Goal: Find specific page/section: Find specific page/section

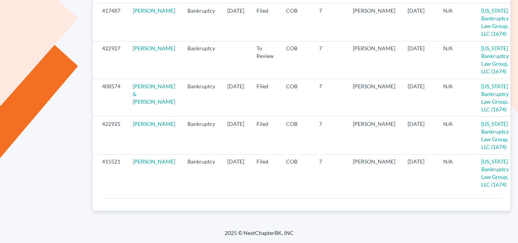
scroll to position [169, 0]
drag, startPoint x: 314, startPoint y: 196, endPoint x: 237, endPoint y: 190, distance: 77.3
click at [237, 190] on div "ID Case Case Type Case Filed At Status District Chapter Attorney Date Assigned …" at bounding box center [301, 86] width 417 height 223
drag, startPoint x: 237, startPoint y: 190, endPoint x: 282, endPoint y: 190, distance: 45.2
click at [282, 190] on div "ID Case Case Type Case Filed At Status District Chapter Attorney Date Assigned …" at bounding box center [301, 86] width 417 height 223
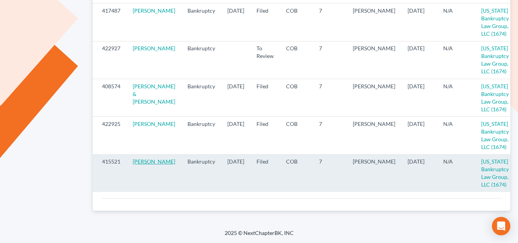
click at [142, 163] on link "[PERSON_NAME]" at bounding box center [154, 161] width 43 height 7
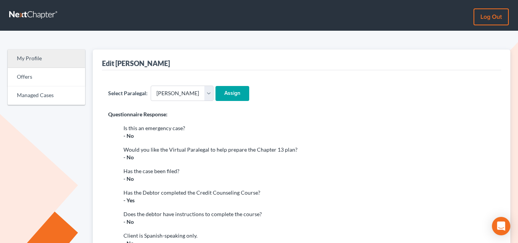
click at [41, 58] on link "My Profile" at bounding box center [46, 58] width 77 height 18
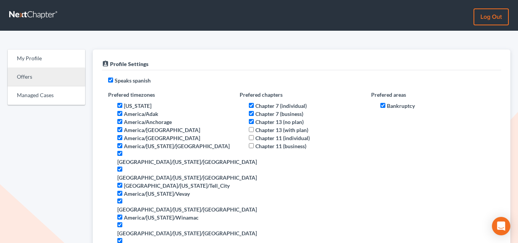
click at [47, 77] on link "Offers" at bounding box center [46, 77] width 77 height 18
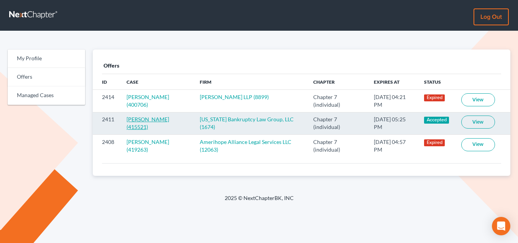
click at [145, 120] on span "[PERSON_NAME]" at bounding box center [147, 119] width 43 height 7
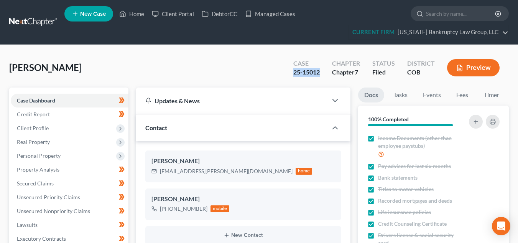
drag, startPoint x: 322, startPoint y: 75, endPoint x: 294, endPoint y: 73, distance: 28.4
click at [294, 73] on div "Case 25-15012" at bounding box center [306, 68] width 39 height 23
copy div "25-15012"
click at [125, 8] on link "Home" at bounding box center [131, 14] width 33 height 14
